Goal: Task Accomplishment & Management: Use online tool/utility

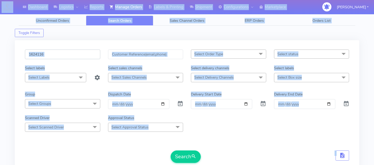
click at [66, 54] on input "1624116" at bounding box center [62, 55] width 75 height 10
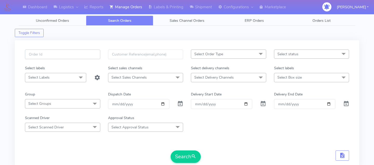
paste input "1628057"
type input "1628057"
click at [181, 152] on button "Search" at bounding box center [185, 157] width 30 height 12
click at [57, 53] on input "1628057" at bounding box center [62, 55] width 75 height 10
paste input "1627361_1"
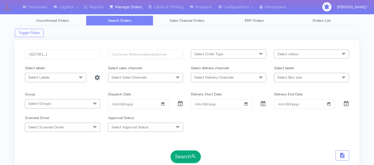
click at [183, 155] on button "Search" at bounding box center [185, 157] width 30 height 12
click at [72, 58] on input "1627361_1" at bounding box center [62, 55] width 75 height 10
type input "= v"
paste input "1627678_1"
type input "1627678_1"
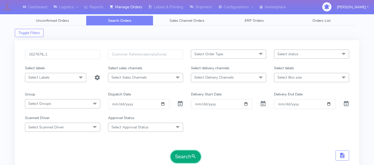
click at [188, 157] on button "Search" at bounding box center [185, 157] width 30 height 12
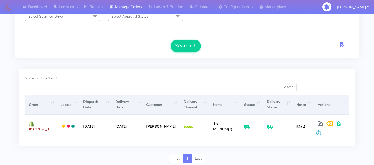
scroll to position [128, 0]
